Goal: Information Seeking & Learning: Check status

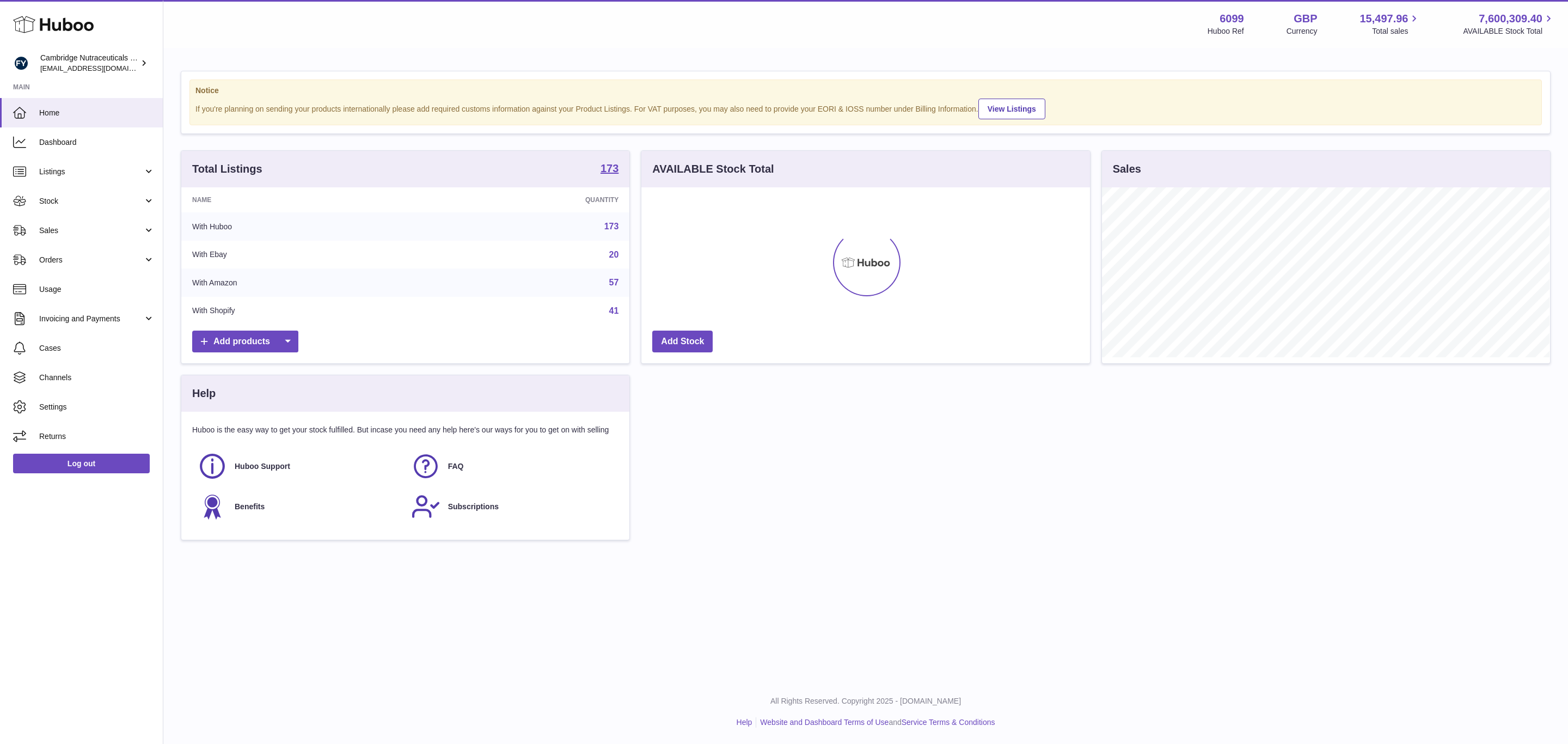
scroll to position [170, 447]
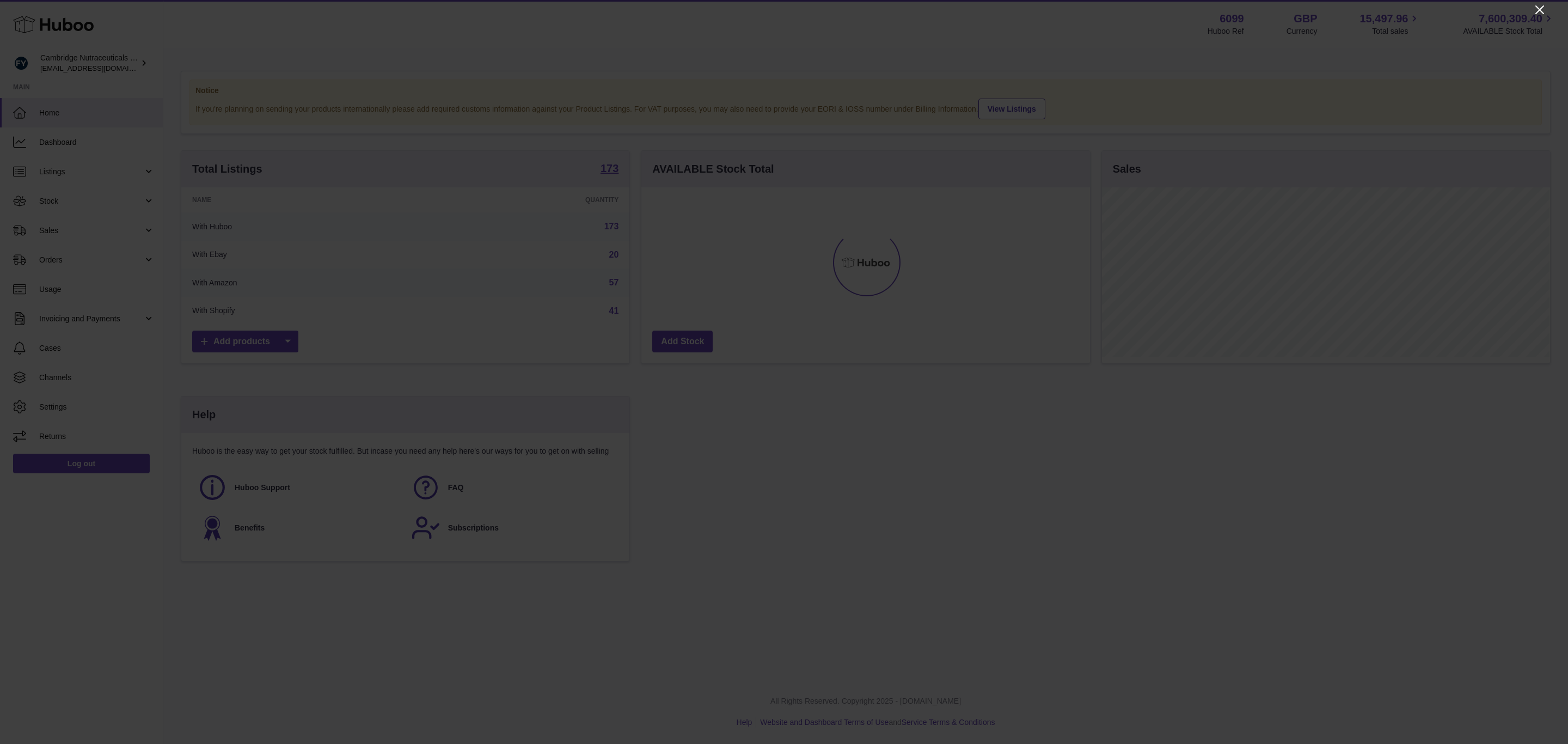
click at [1542, 10] on icon "Close" at bounding box center [1539, 9] width 13 height 13
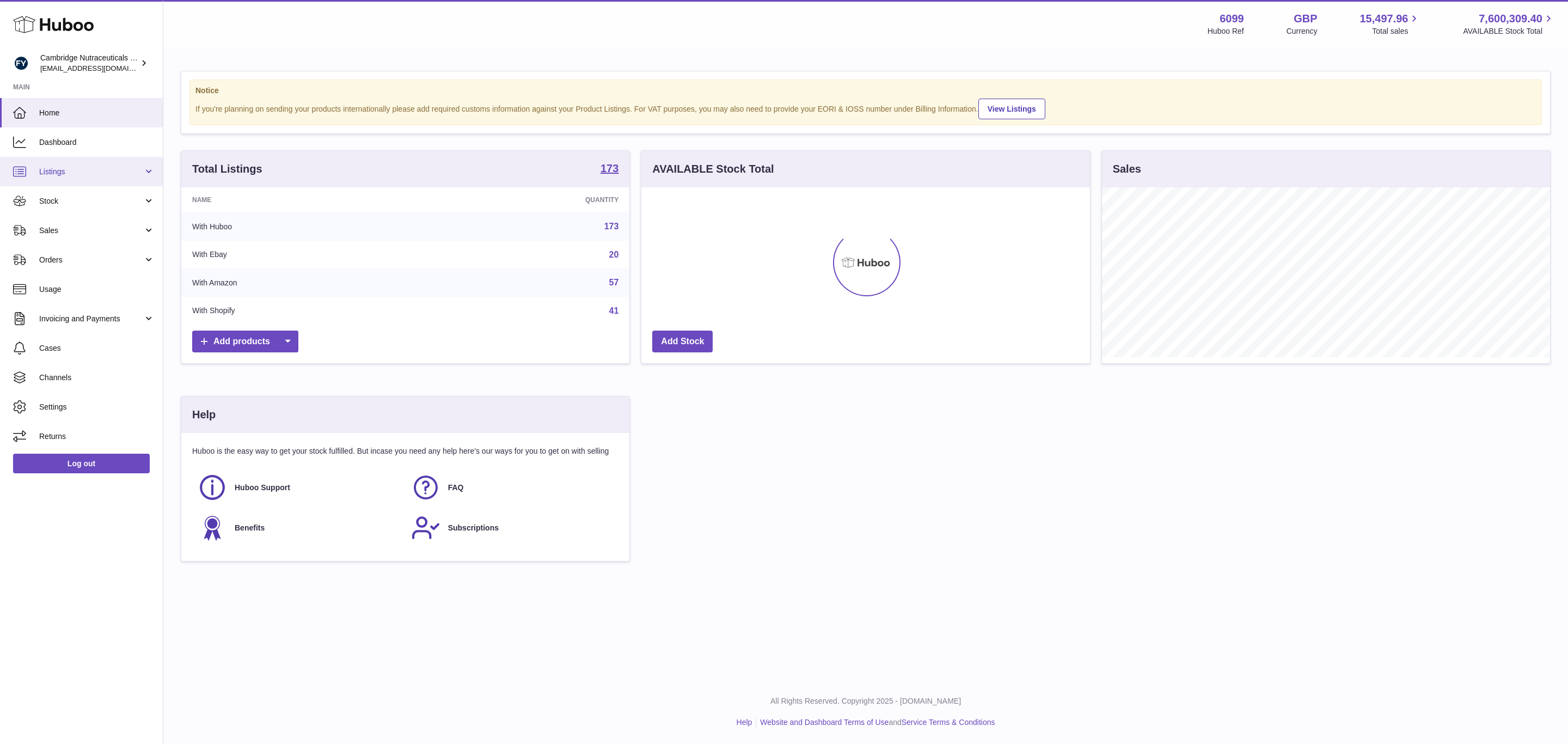
click at [44, 170] on span "Listings" at bounding box center [91, 172] width 104 height 10
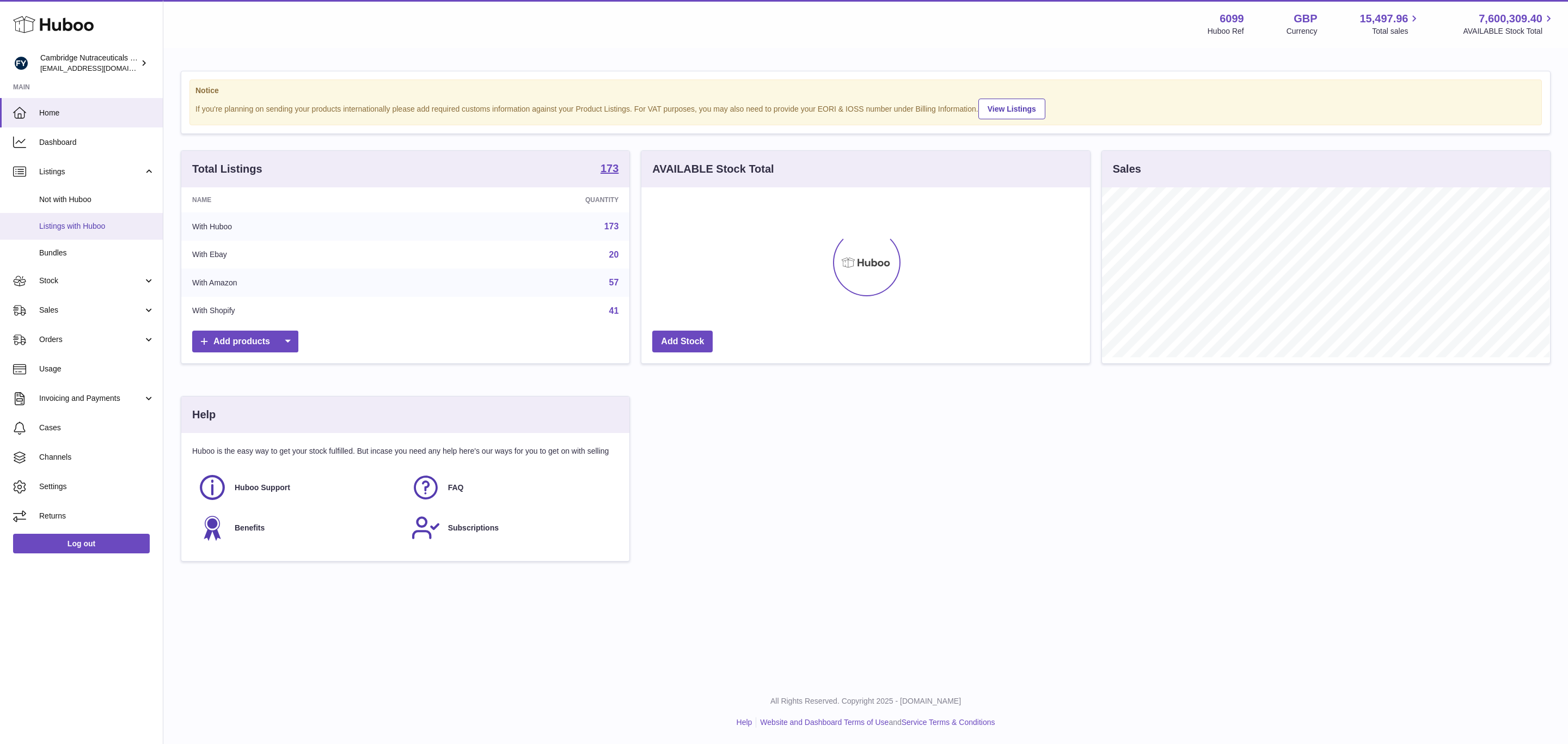
click at [75, 227] on span "Listings with Huboo" at bounding box center [97, 226] width 116 height 10
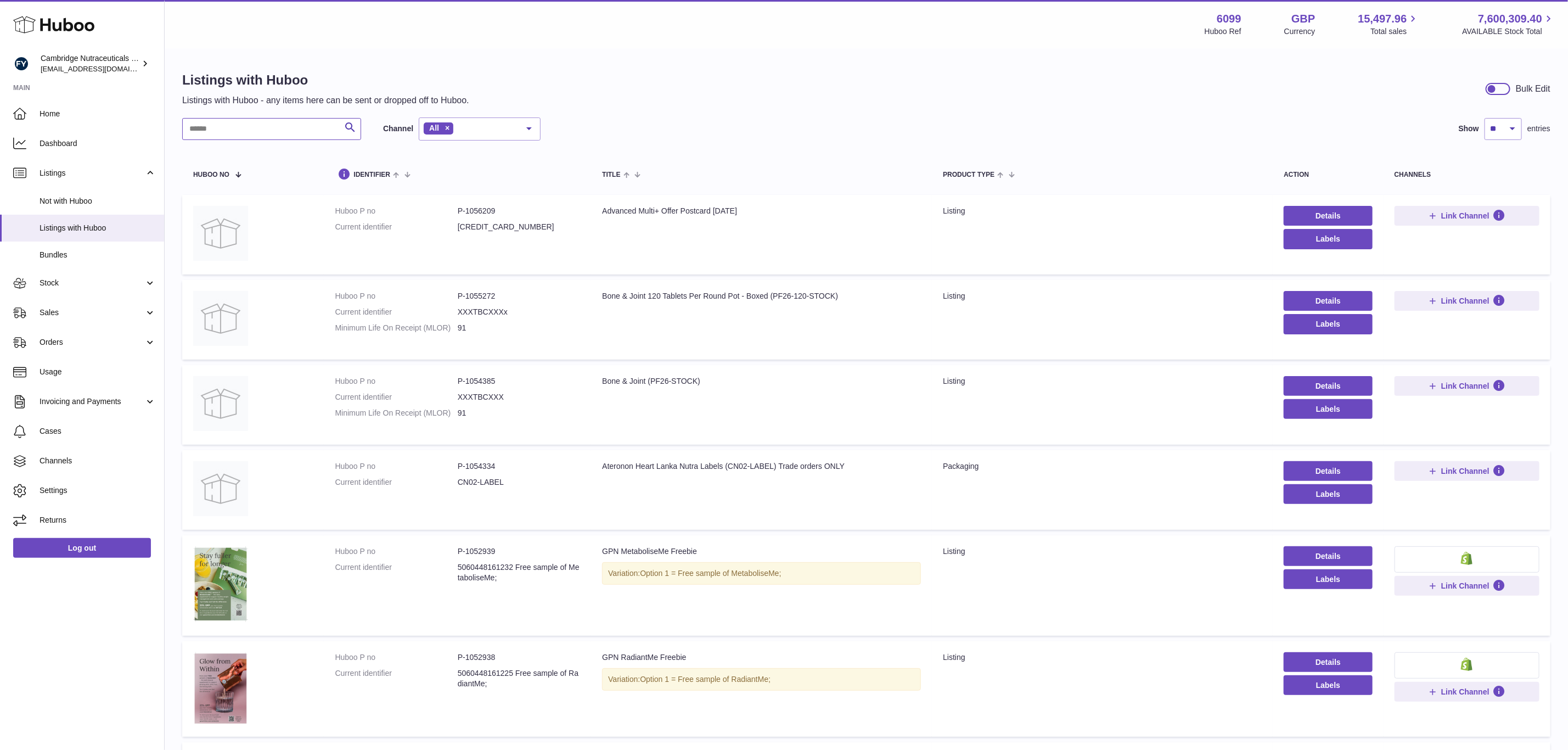
paste input "**********"
click at [273, 131] on input "**********" at bounding box center [272, 129] width 179 height 22
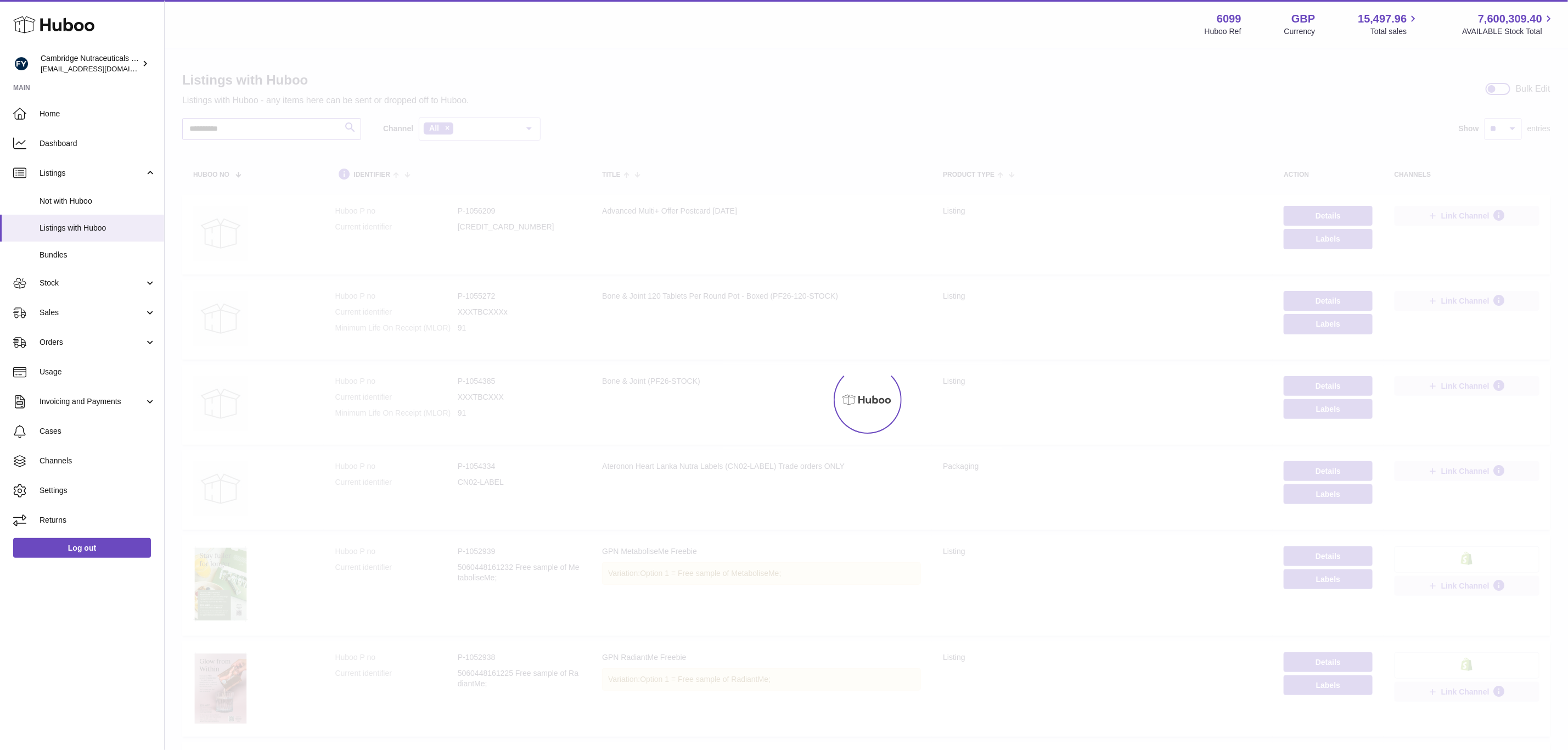
type input "**********"
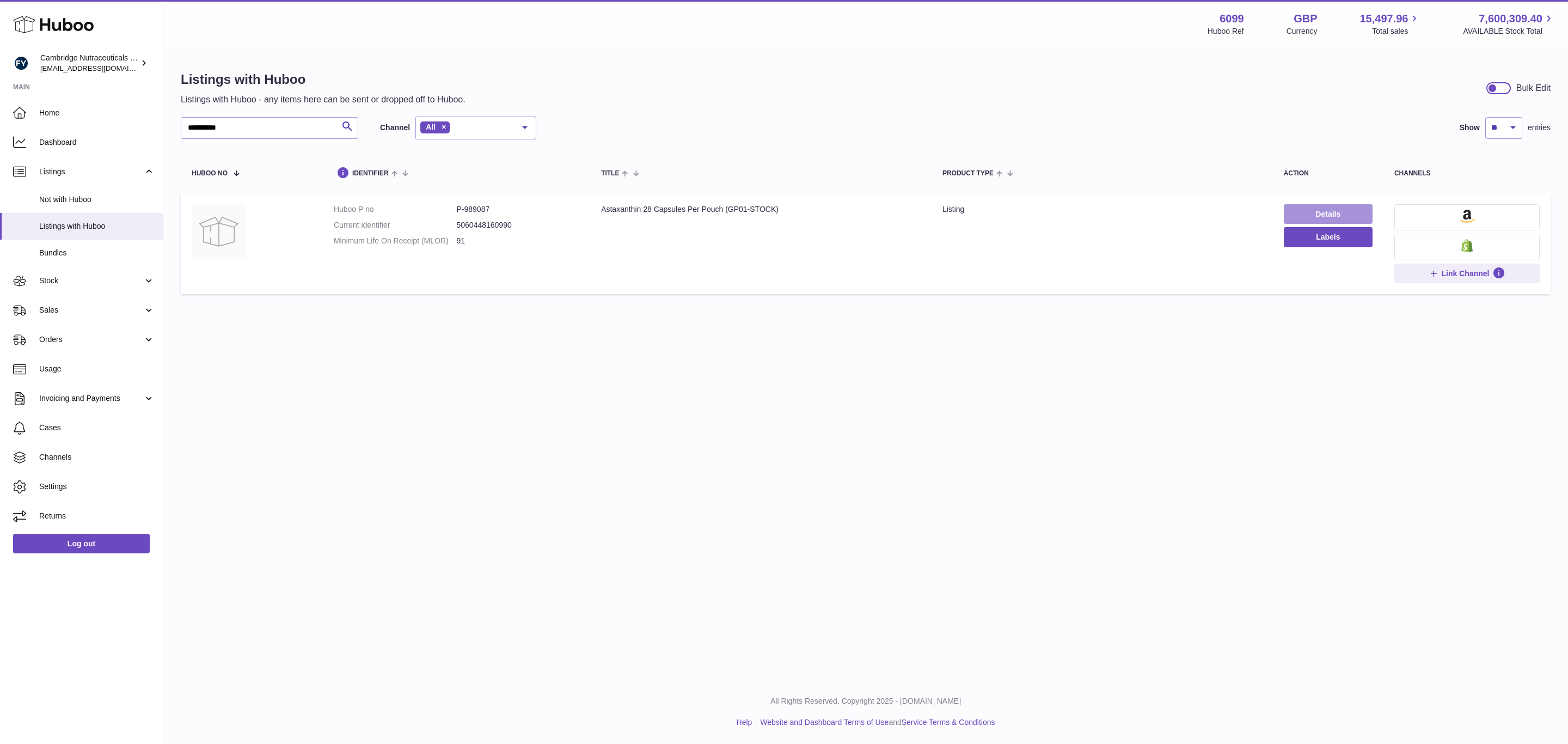
click at [1303, 214] on link "Details" at bounding box center [1328, 214] width 89 height 19
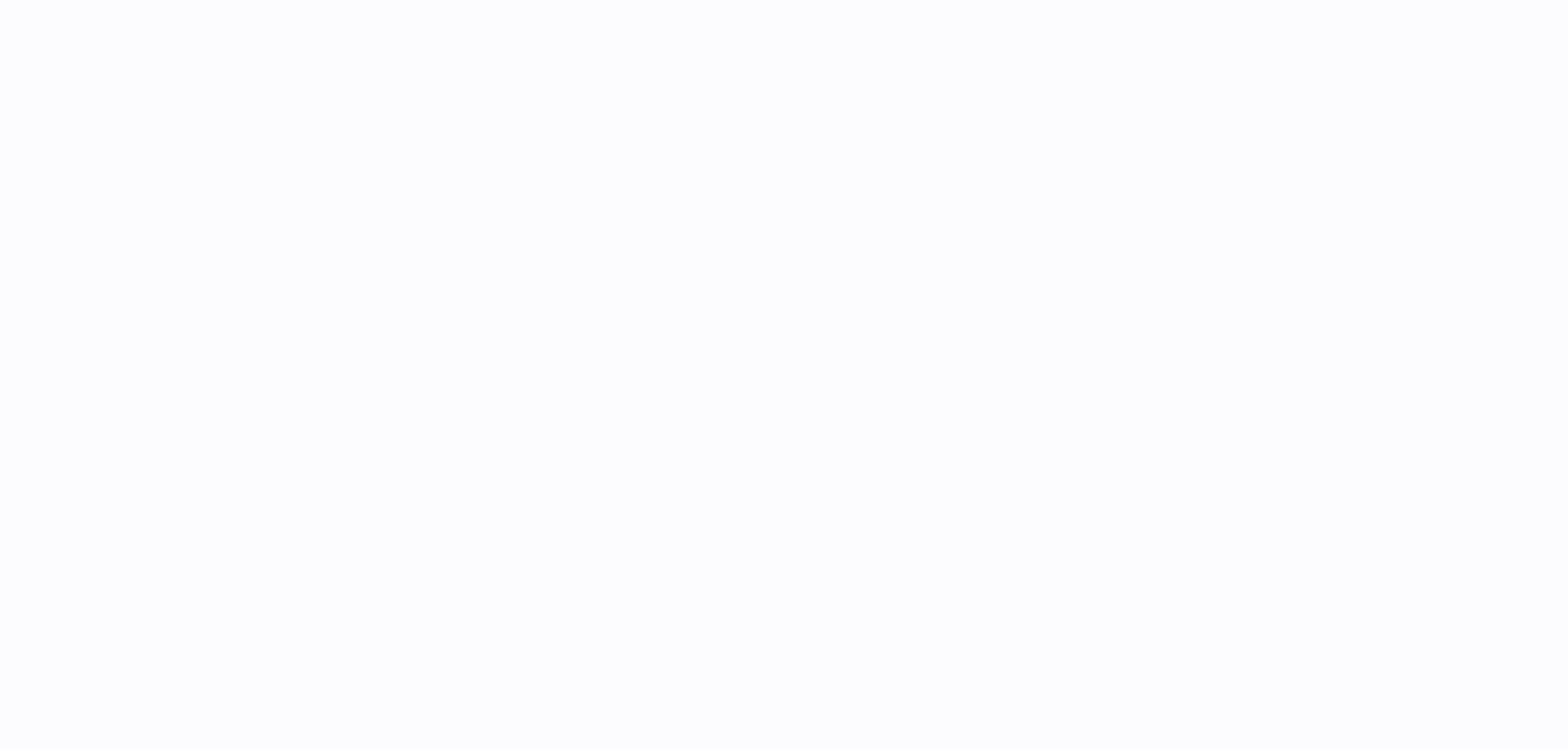
select select "***"
select select "****"
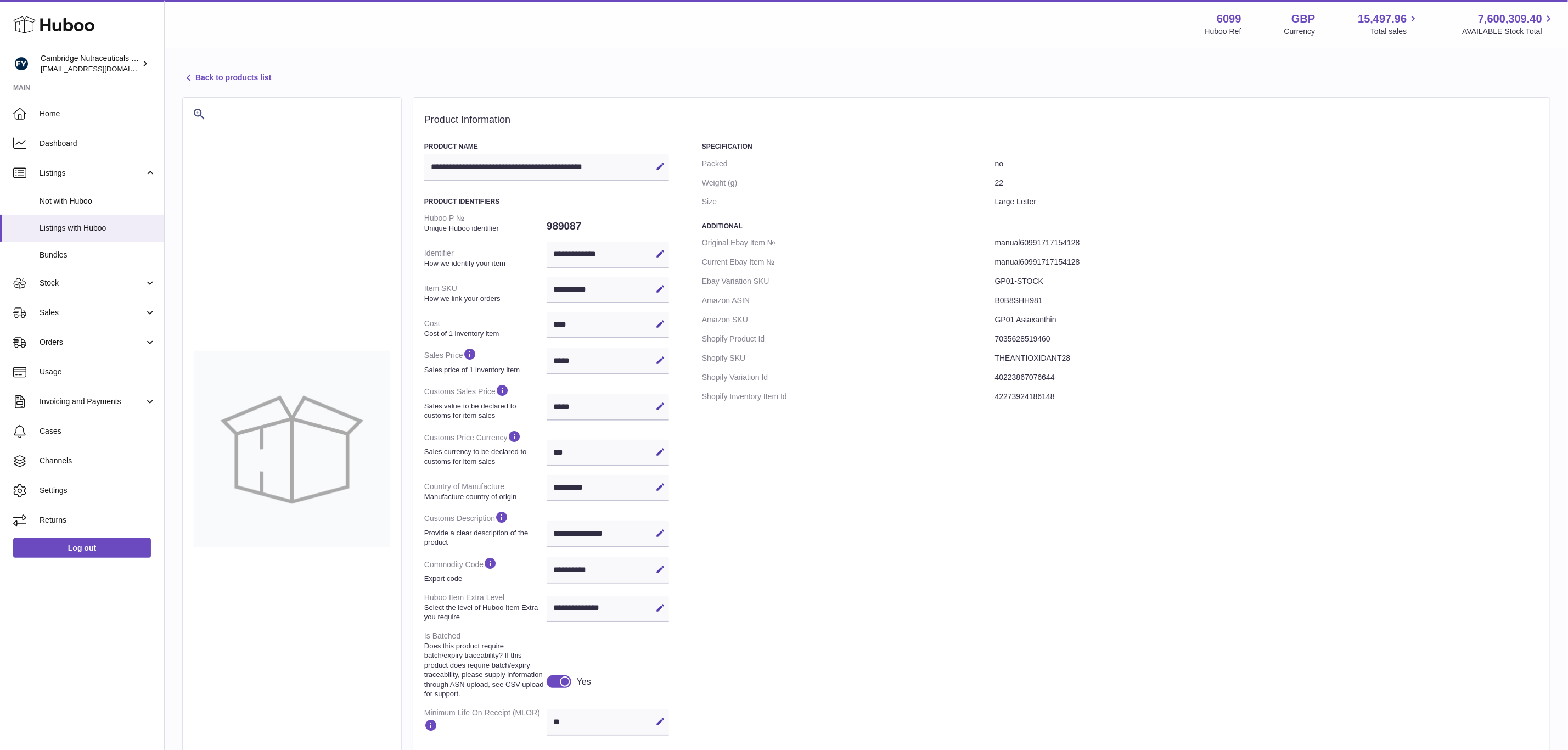
drag, startPoint x: 480, startPoint y: 166, endPoint x: 435, endPoint y: 169, distance: 45.1
click at [435, 169] on div "**********" at bounding box center [546, 167] width 245 height 26
drag, startPoint x: 1077, startPoint y: 314, endPoint x: 1016, endPoint y: 322, distance: 61.5
click at [1016, 322] on dd "GP01 Astaxanthin" at bounding box center [1267, 319] width 544 height 19
copy dd "Astaxanthin"
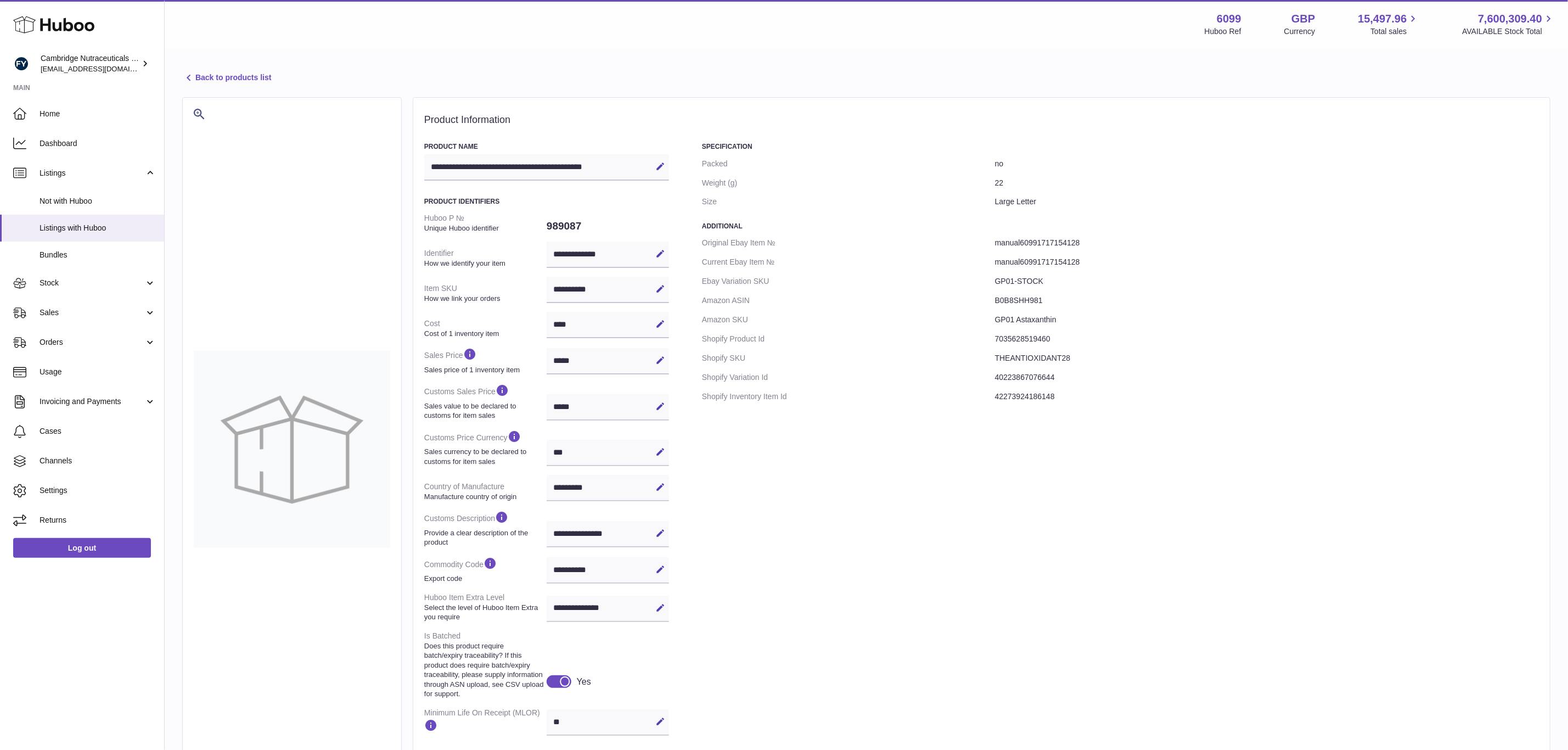
click at [952, 528] on div "Specification Packed no Weight (g) 22 Size Large Letter Additional Original Eba…" at bounding box center [1121, 490] width 837 height 695
drag, startPoint x: 1067, startPoint y: 374, endPoint x: 930, endPoint y: 363, distance: 137.4
click at [944, 372] on dl "Original Ebay Item № manual60991717154128 Current Ebay Item № manual60991717154…" at bounding box center [1121, 319] width 837 height 172
drag, startPoint x: 949, startPoint y: 352, endPoint x: 1229, endPoint y: 357, distance: 280.0
click at [1162, 356] on dl "Original Ebay Item № manual60991717154128 Current Ebay Item № manual60991717154…" at bounding box center [1121, 319] width 837 height 172
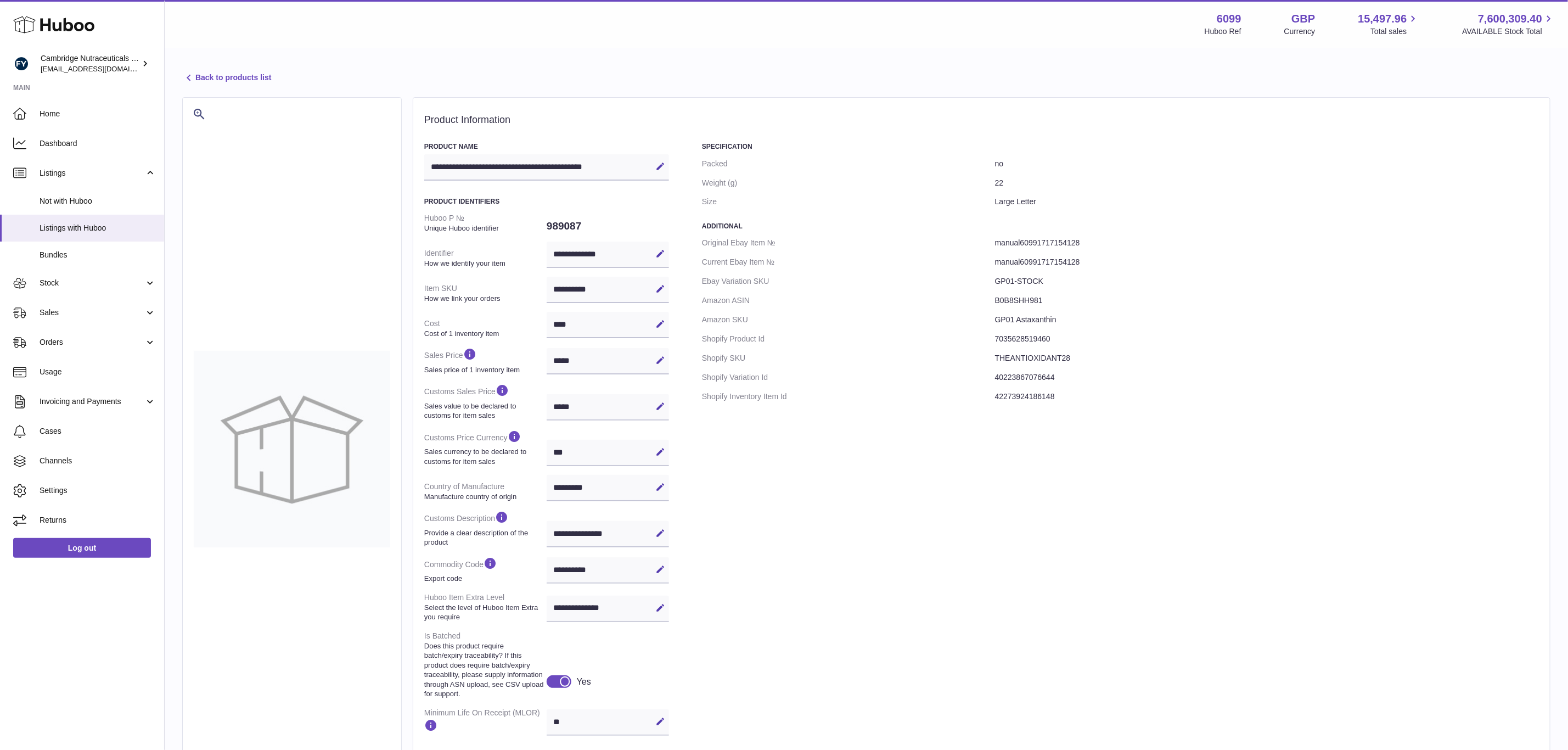
drag, startPoint x: 1195, startPoint y: 330, endPoint x: 965, endPoint y: 326, distance: 230.0
click at [975, 327] on dl "Original Ebay Item № manual60991717154128 Current Ebay Item № manual60991717154…" at bounding box center [1121, 319] width 837 height 172
drag, startPoint x: 927, startPoint y: 305, endPoint x: 1198, endPoint y: 275, distance: 272.7
click at [1048, 295] on dl "Original Ebay Item № manual60991717154128 Current Ebay Item № manual60991717154…" at bounding box center [1121, 319] width 837 height 172
click at [1254, 265] on dd "manual60991717154128" at bounding box center [1267, 261] width 544 height 19
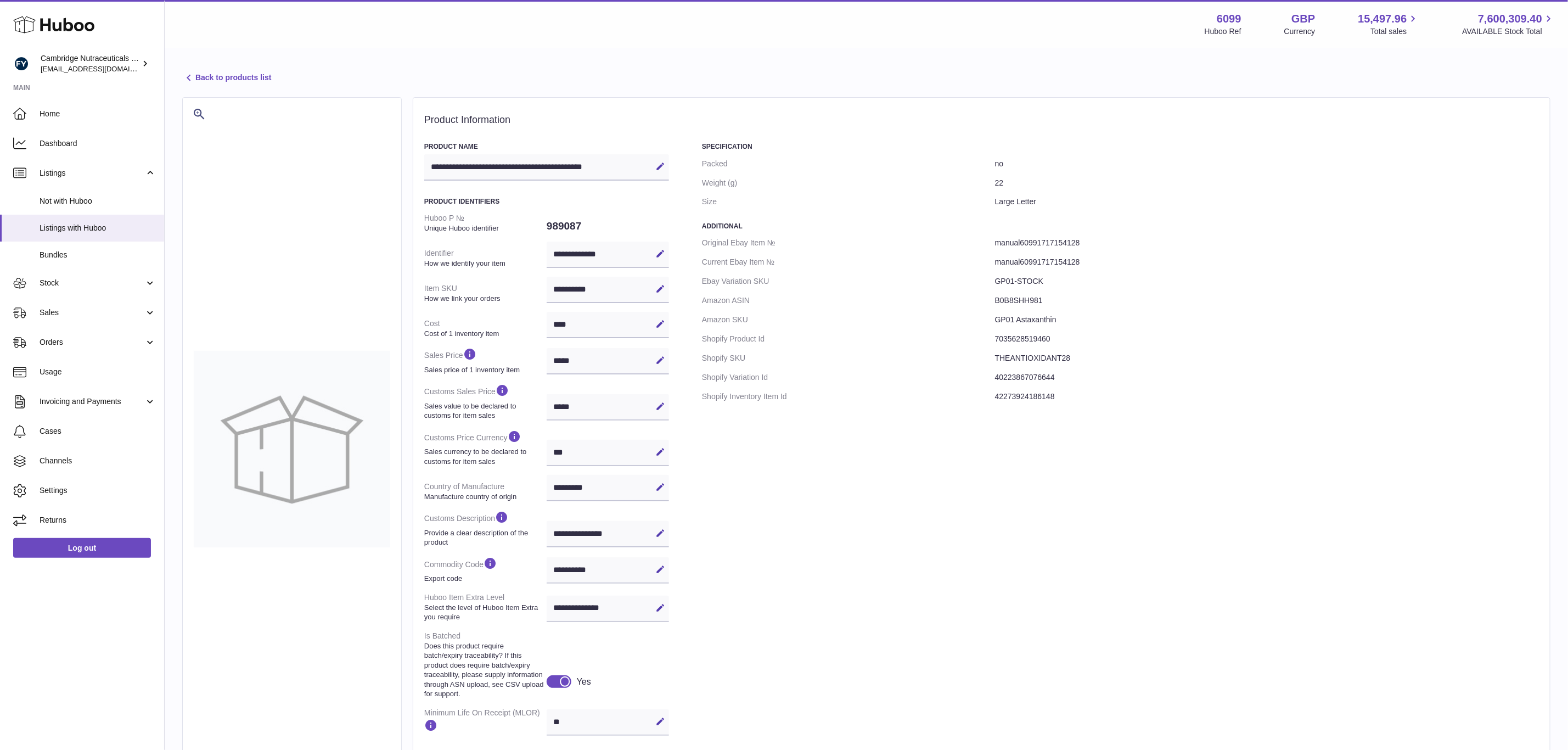
click at [537, 213] on dt "Huboo P № Unique Huboo identifier" at bounding box center [485, 223] width 122 height 29
click at [559, 219] on dd "989087" at bounding box center [608, 226] width 122 height 23
copy dd "989087"
click at [120, 261] on link "Bundles" at bounding box center [82, 255] width 164 height 27
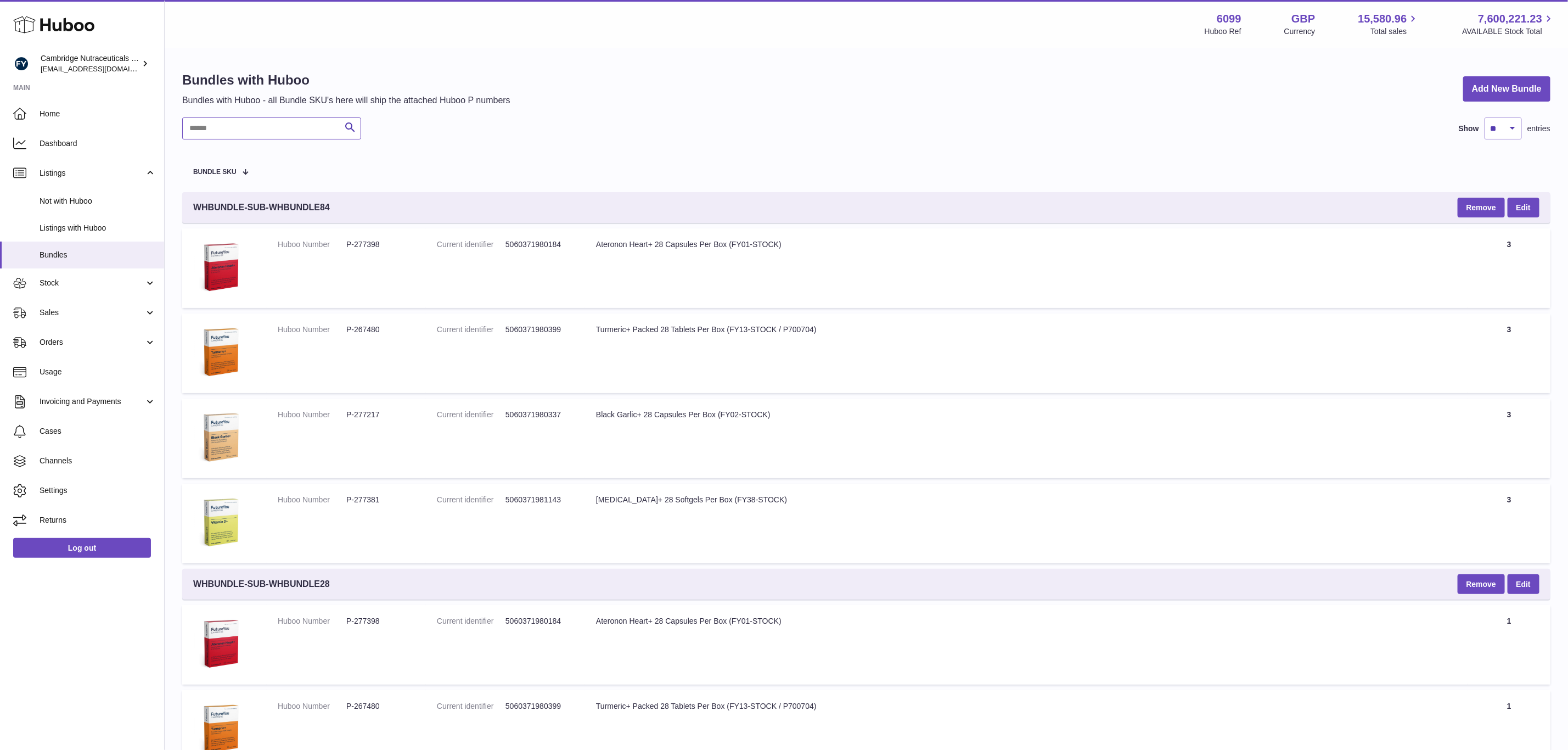
click at [239, 138] on input "text" at bounding box center [272, 128] width 179 height 22
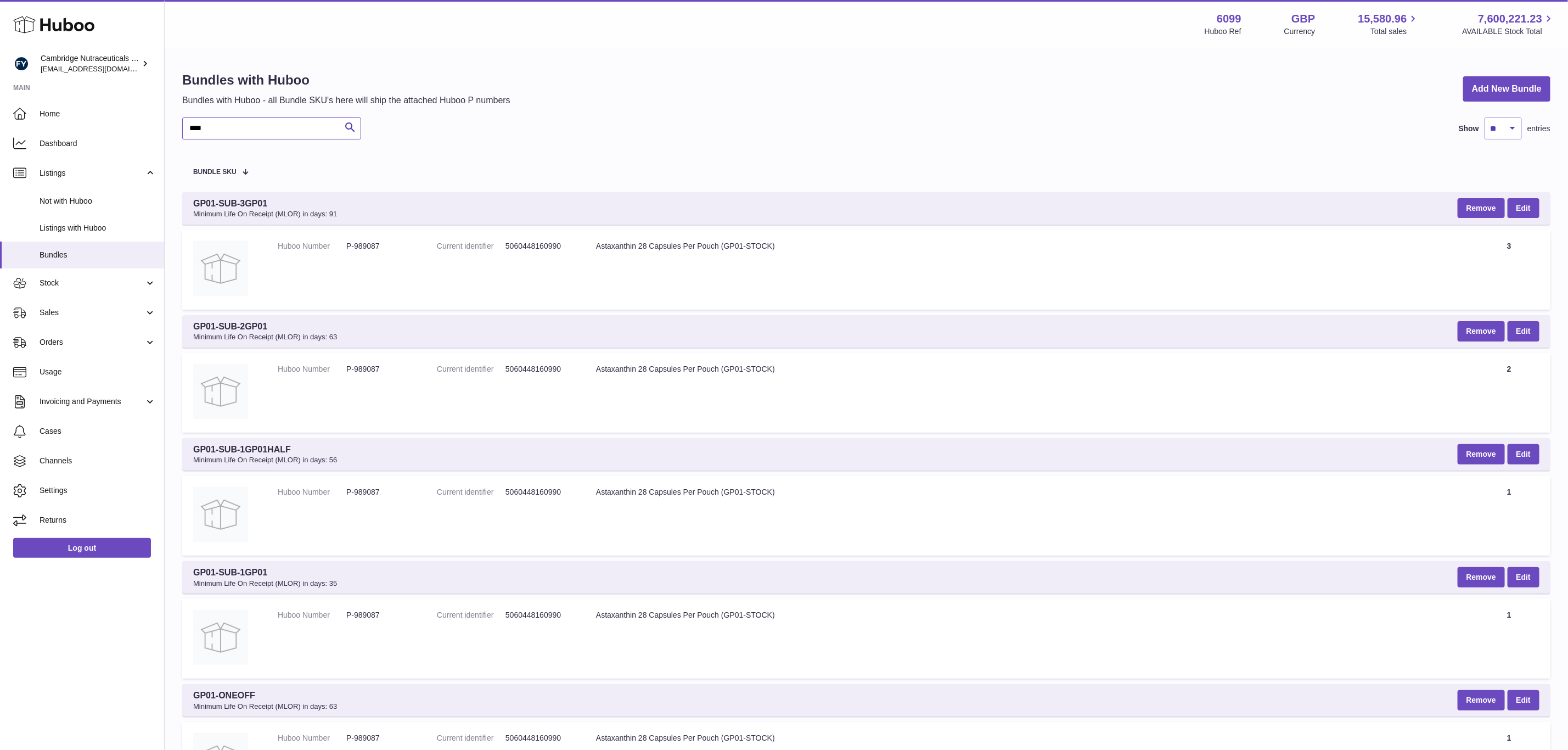
drag, startPoint x: 279, startPoint y: 117, endPoint x: 181, endPoint y: 134, distance: 99.5
click at [181, 134] on div "Bundles with Huboo Bundles with Huboo - all Bundle SKU's here will ship the att…" at bounding box center [866, 439] width 1404 height 779
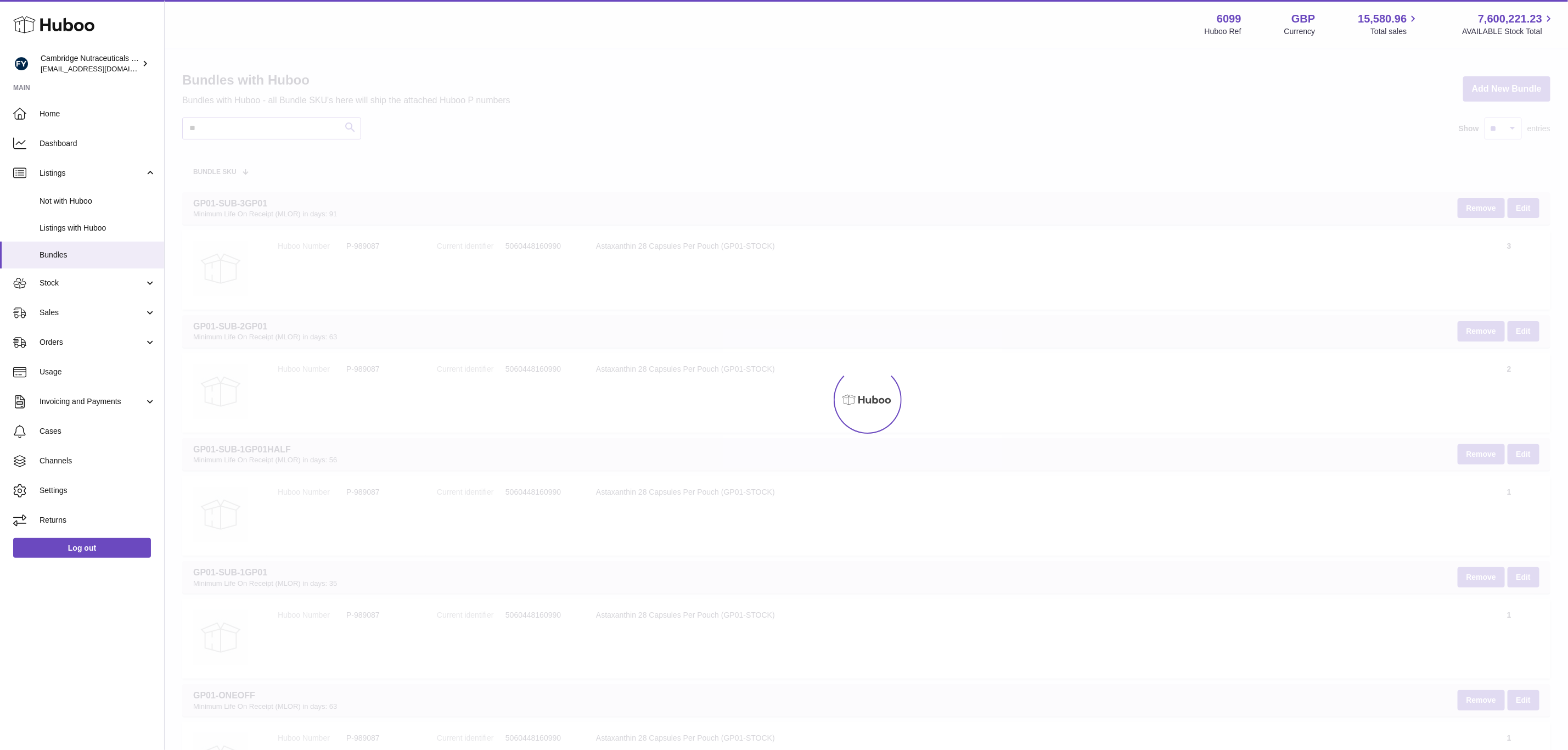
type input "*"
type input "**********"
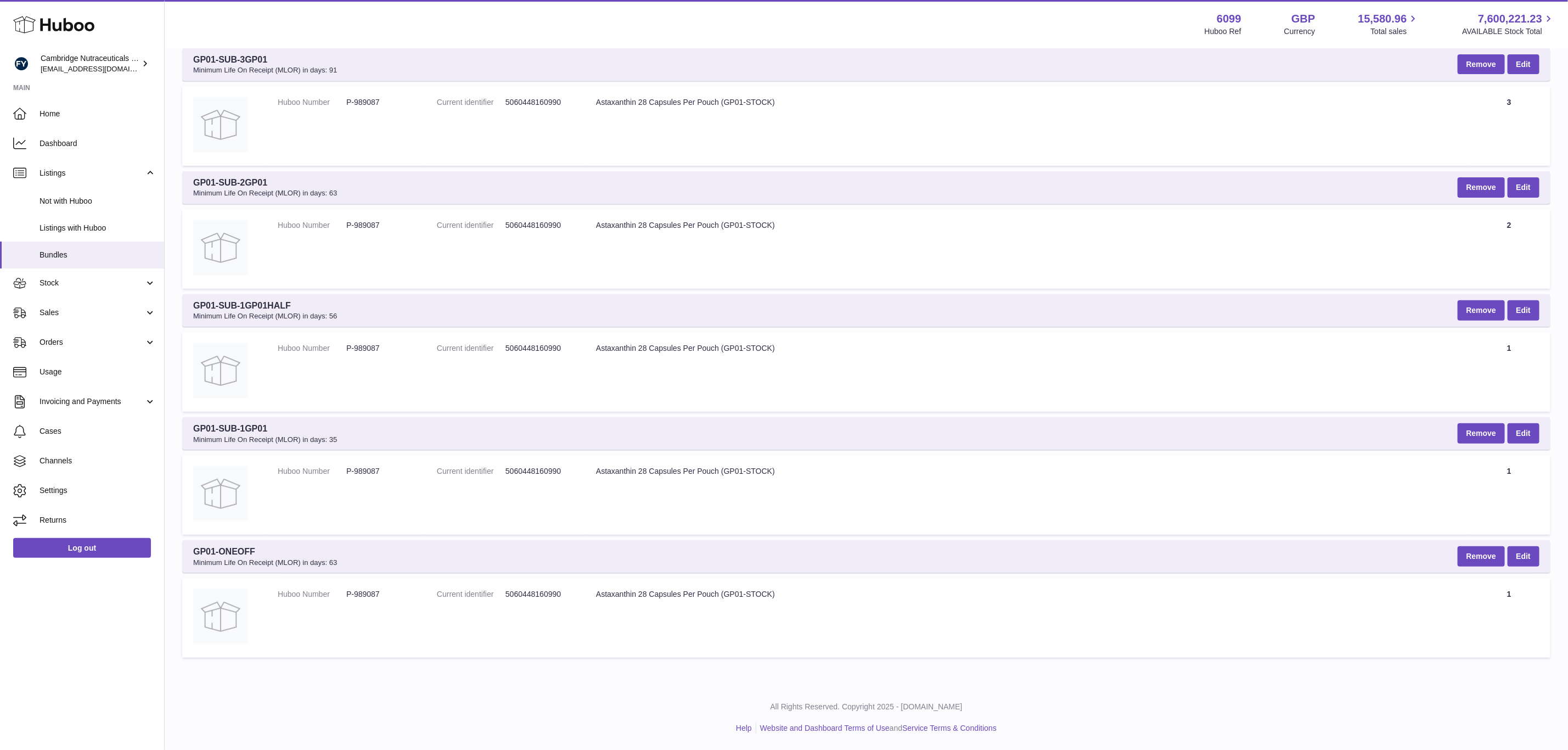
scroll to position [138, 0]
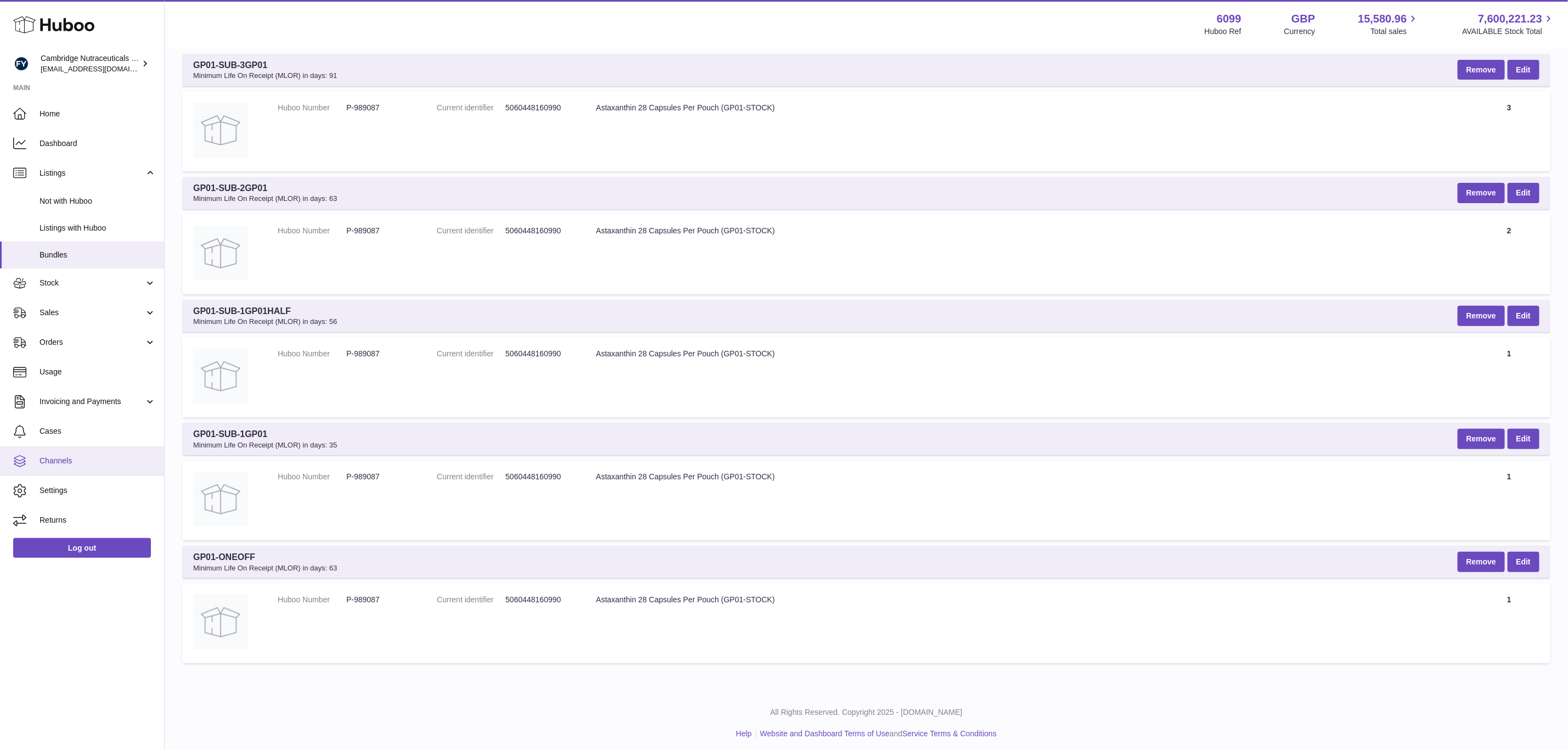
click at [99, 465] on span "Channels" at bounding box center [98, 460] width 117 height 10
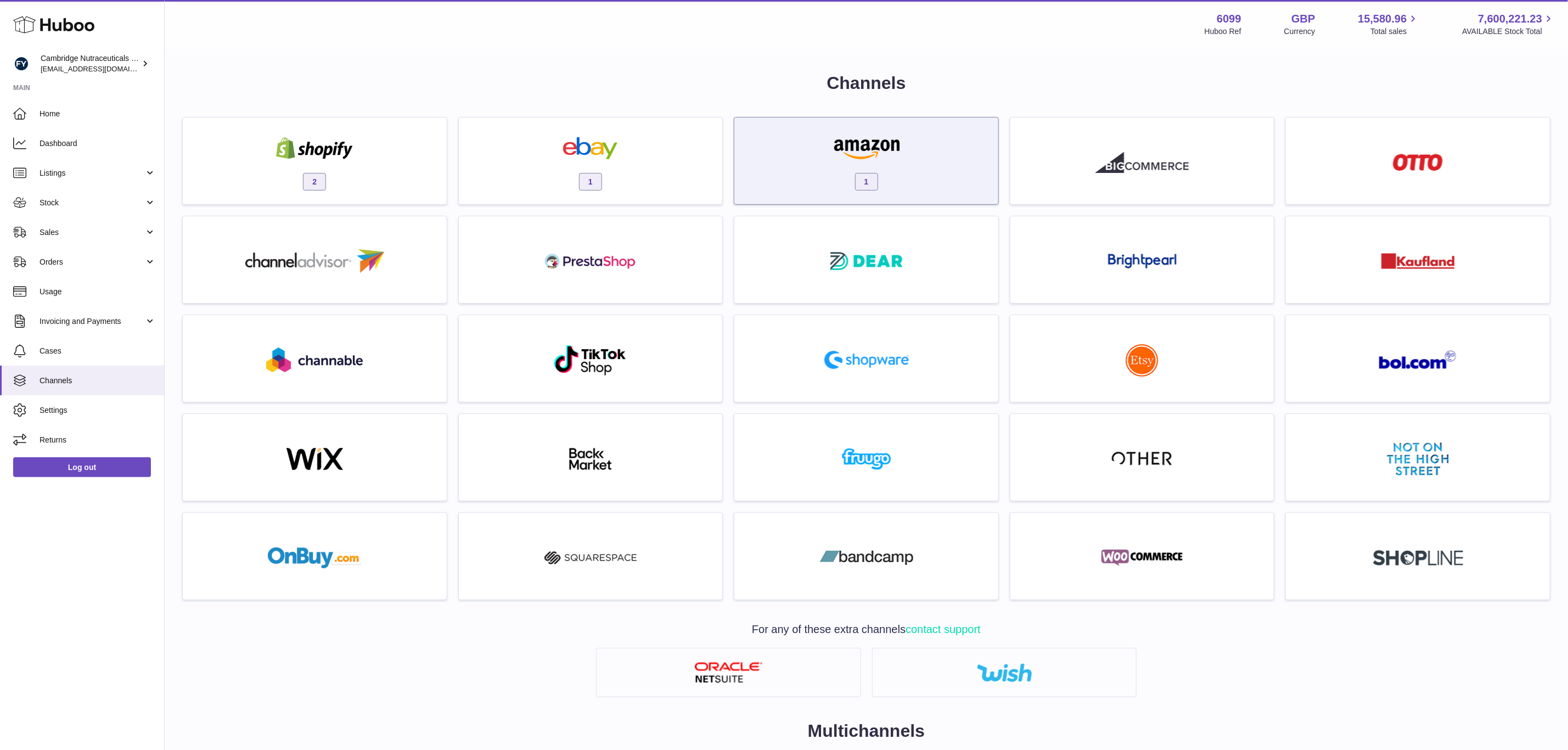
click at [821, 188] on div "1" at bounding box center [867, 163] width 253 height 70
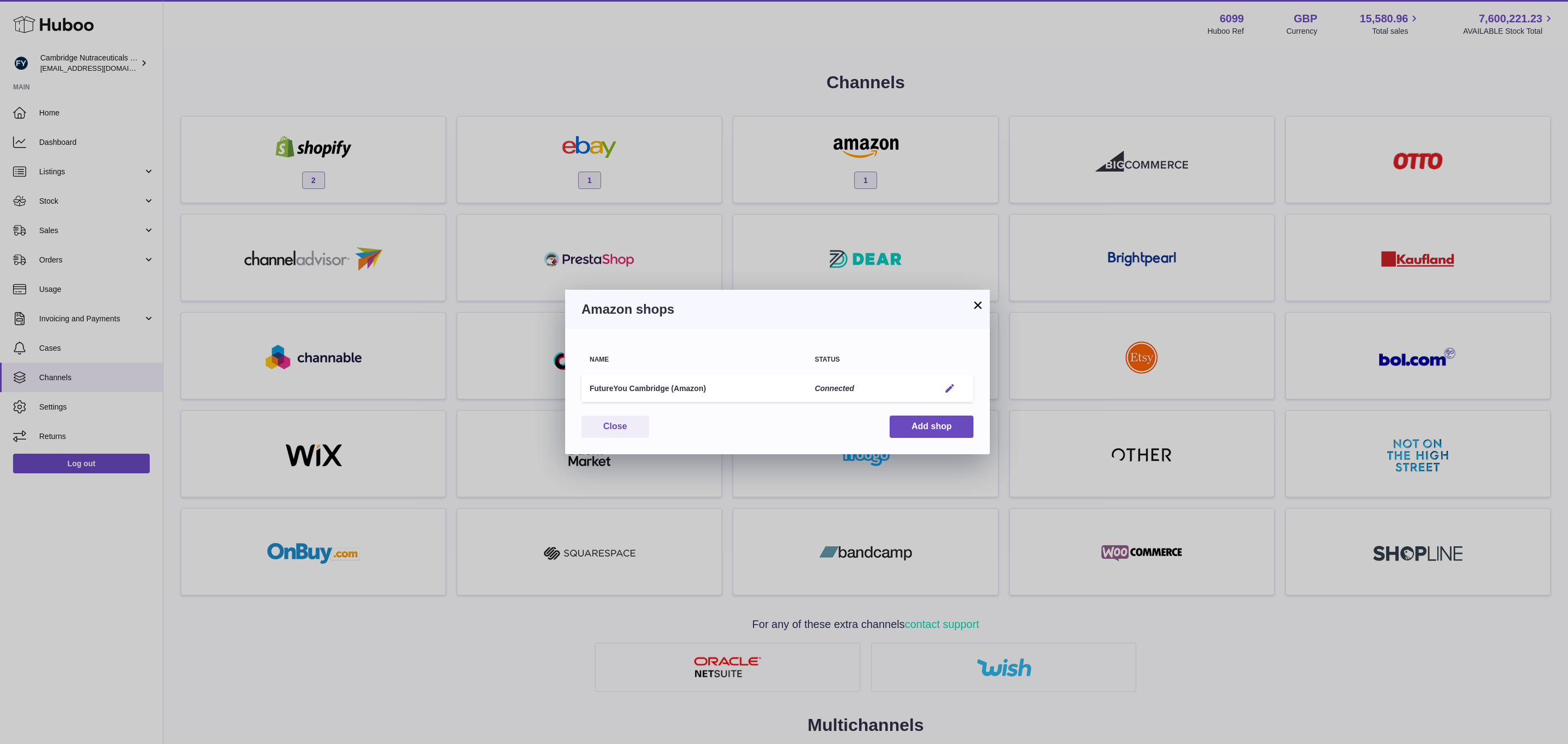
click at [943, 383] on button "Edit" at bounding box center [950, 388] width 20 height 12
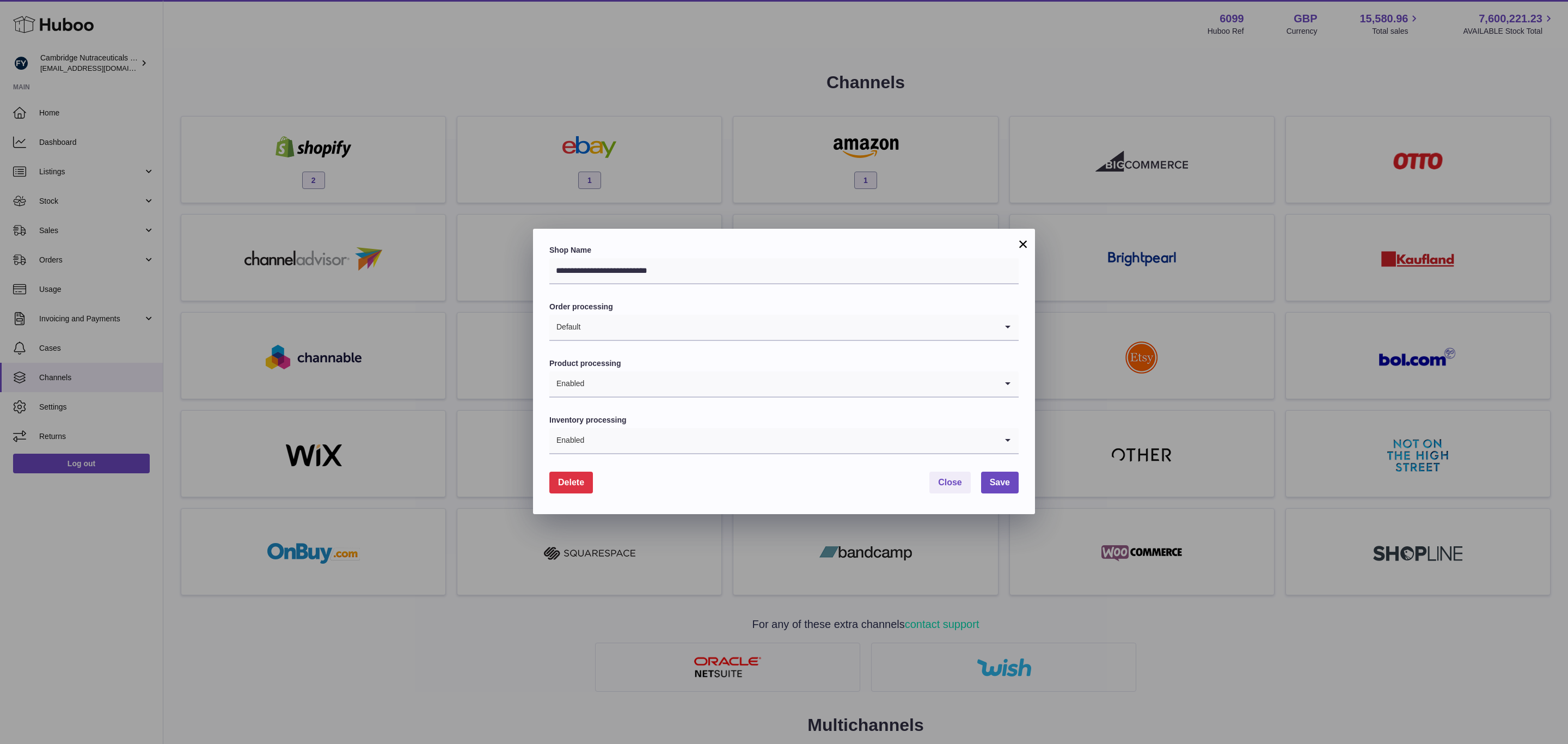
click at [1026, 239] on button "×" at bounding box center [1023, 244] width 13 height 13
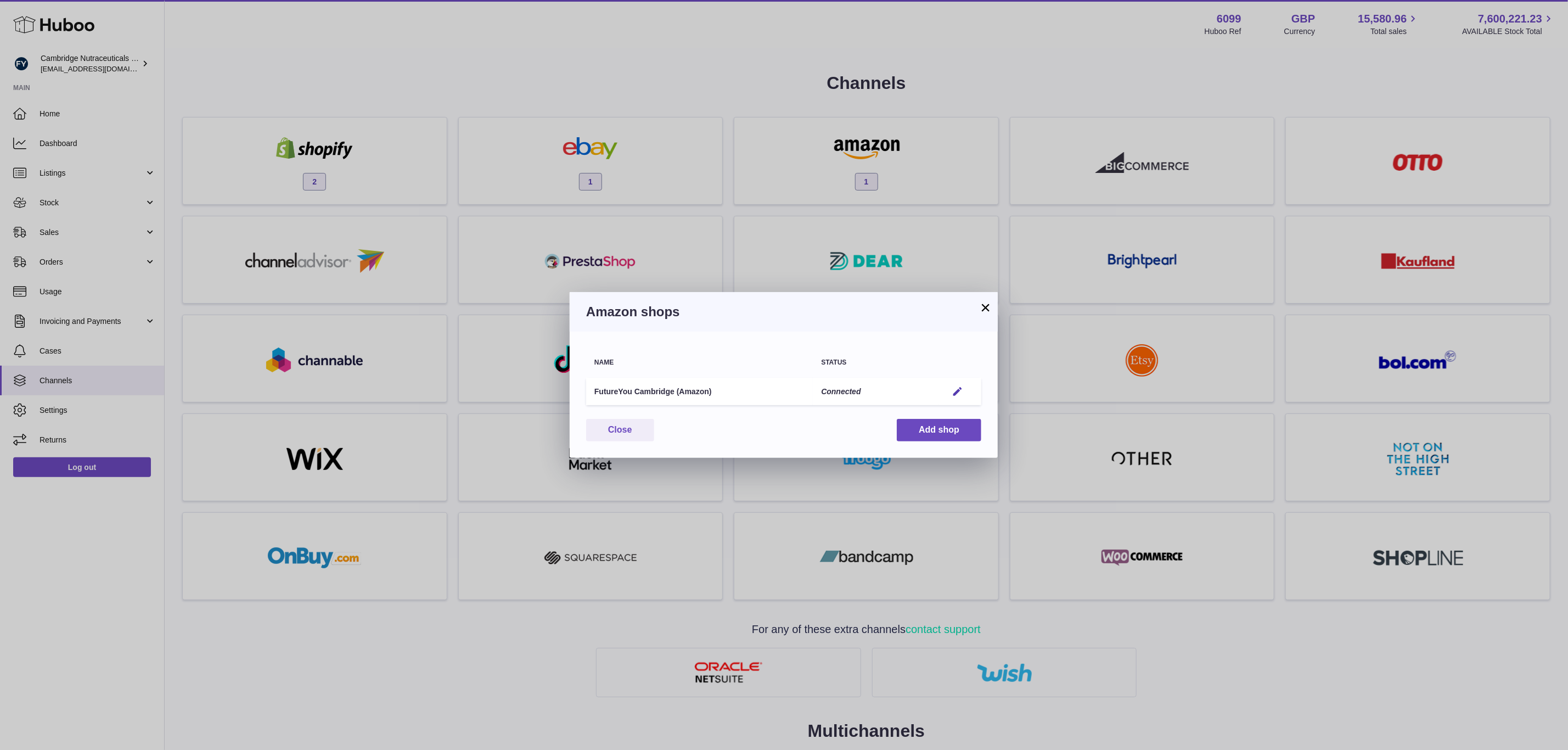
drag, startPoint x: 983, startPoint y: 315, endPoint x: 906, endPoint y: 304, distance: 77.8
click at [983, 314] on button "×" at bounding box center [986, 307] width 13 height 13
